Goal: Check status: Check status

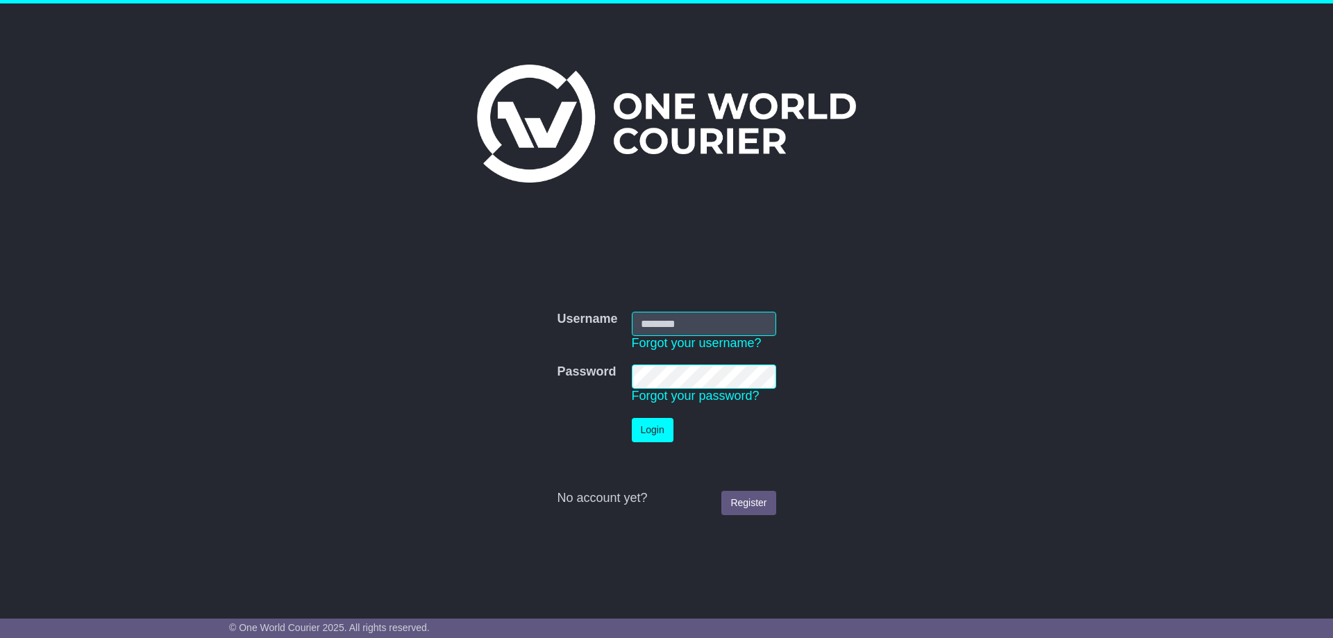
type input "**********"
click at [638, 434] on button "Login" at bounding box center [653, 430] width 42 height 24
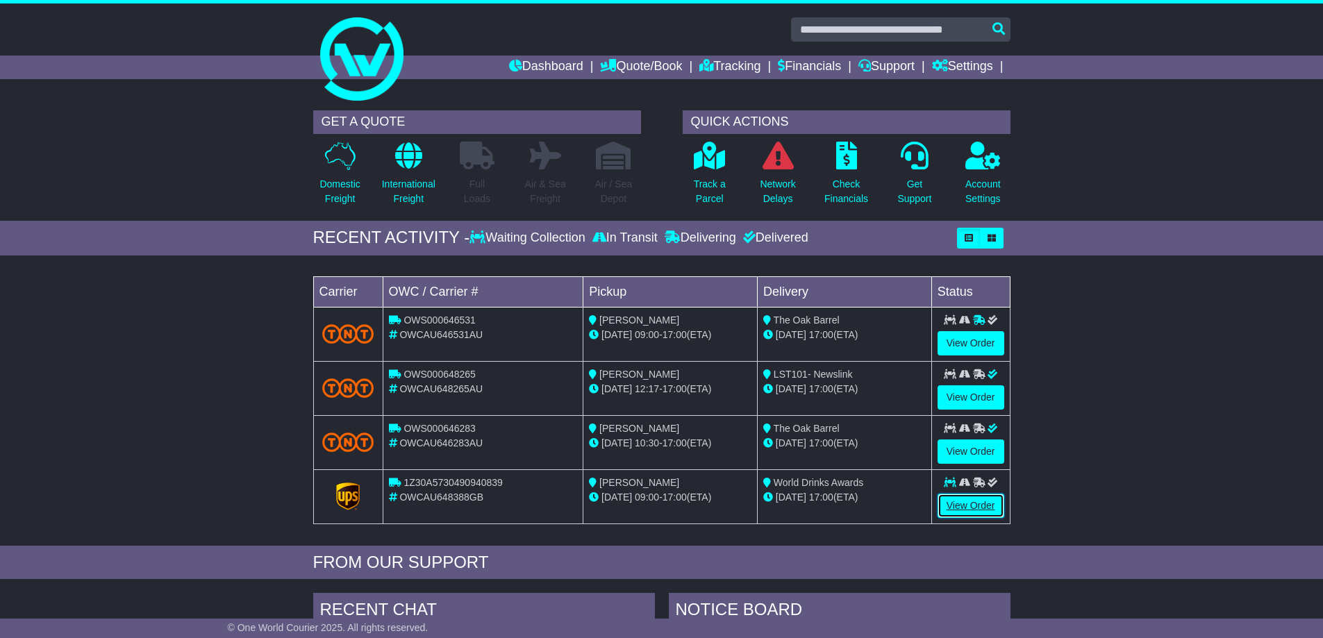
click at [977, 507] on link "View Order" at bounding box center [971, 506] width 67 height 24
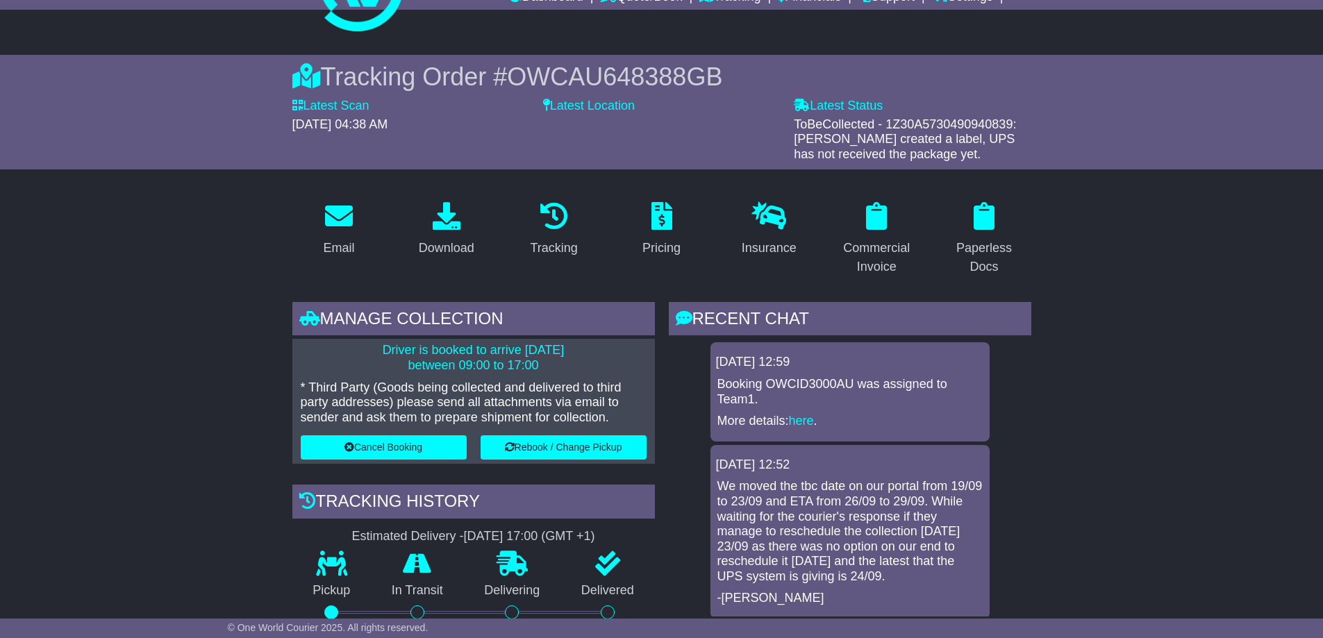
scroll to position [208, 0]
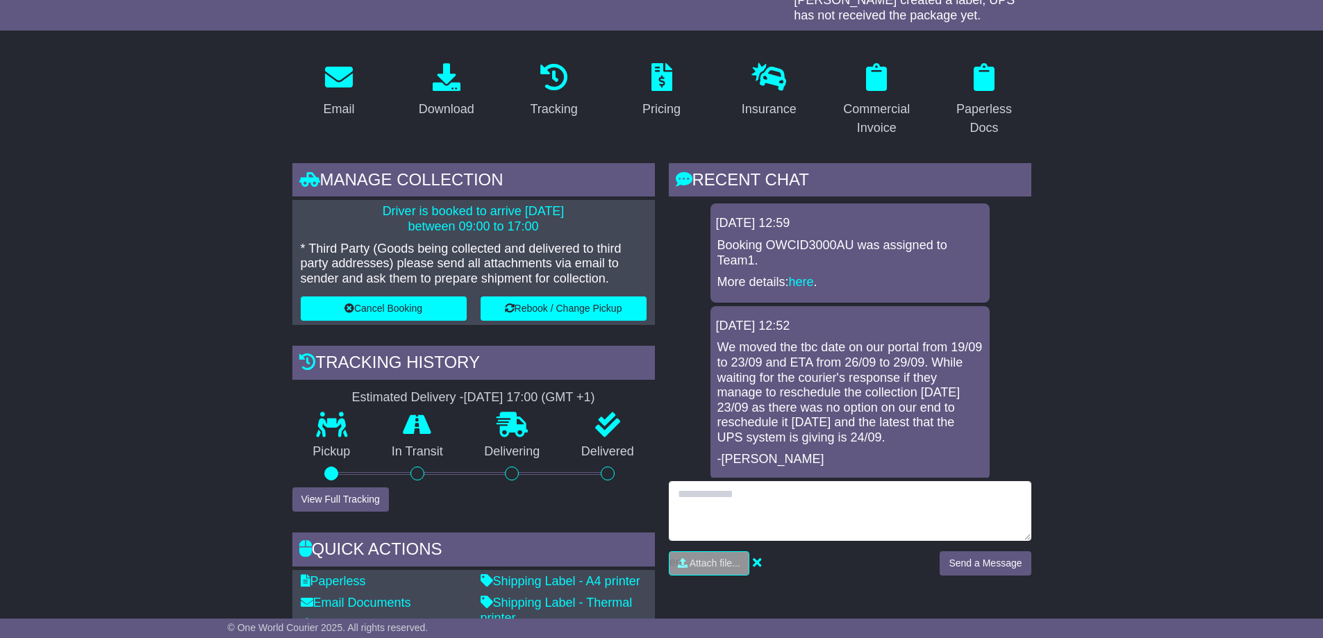
click at [774, 509] on textarea at bounding box center [850, 511] width 363 height 60
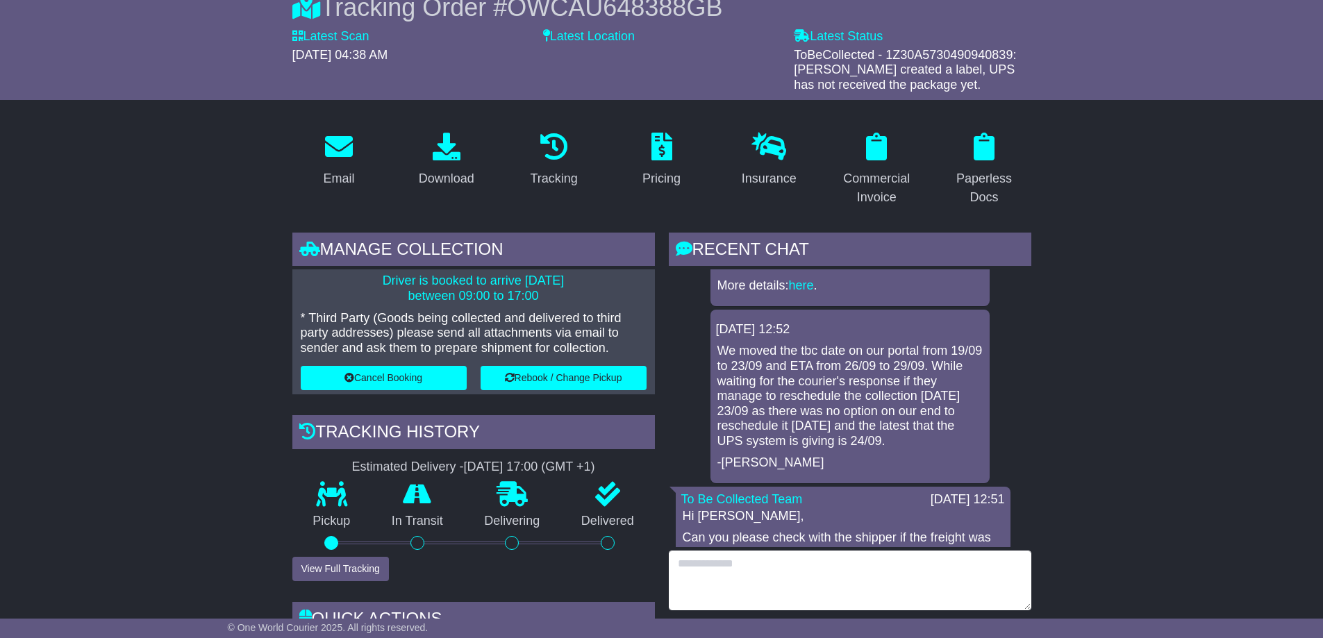
scroll to position [0, 0]
